Goal: Transaction & Acquisition: Download file/media

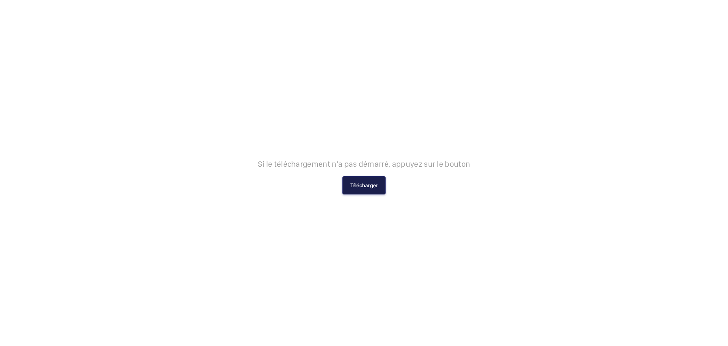
click at [376, 192] on button "Télécharger" at bounding box center [365, 185] width 44 height 18
click at [365, 188] on button "Télécharger" at bounding box center [365, 185] width 44 height 18
click at [368, 184] on button "Télécharger" at bounding box center [365, 185] width 44 height 18
click at [379, 181] on button "Télécharger" at bounding box center [365, 185] width 44 height 18
click at [355, 189] on button "Télécharger" at bounding box center [365, 185] width 44 height 18
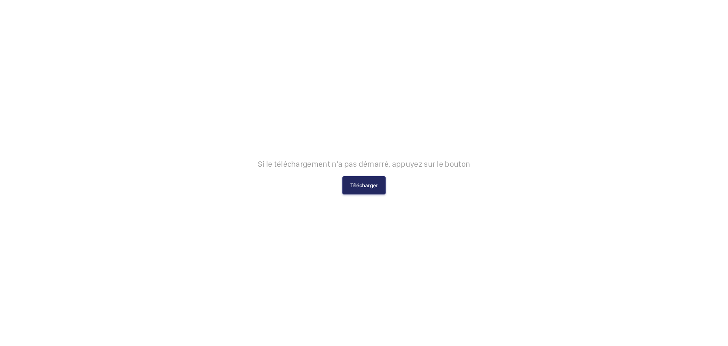
click at [365, 185] on button "Télécharger" at bounding box center [365, 185] width 44 height 18
click at [374, 186] on button "Télécharger" at bounding box center [365, 185] width 44 height 18
click at [355, 187] on button "Télécharger" at bounding box center [365, 185] width 44 height 18
click at [363, 166] on p "Si le téléchargement n'a pas démarré, appuyez sur le bouton" at bounding box center [364, 163] width 213 height 9
click at [366, 181] on button "Télécharger" at bounding box center [365, 185] width 44 height 18
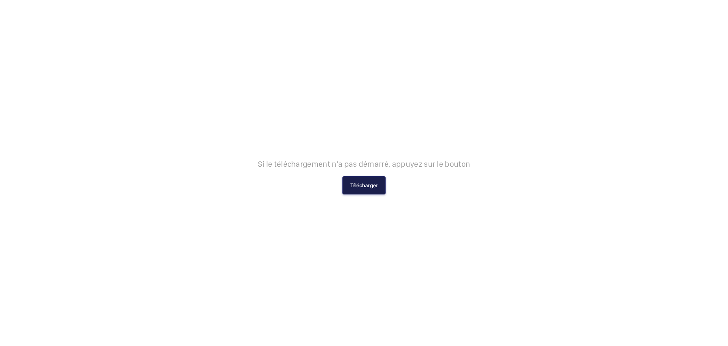
click at [362, 192] on button "Télécharger" at bounding box center [365, 185] width 44 height 18
click at [381, 176] on div "Si le téléchargement n'a pas démarré, appuyez sur le bouton Télécharger" at bounding box center [364, 172] width 213 height 43
click at [372, 178] on button "Télécharger" at bounding box center [365, 185] width 44 height 18
click at [375, 180] on button "Télécharger" at bounding box center [365, 185] width 44 height 18
